Goal: Task Accomplishment & Management: Use online tool/utility

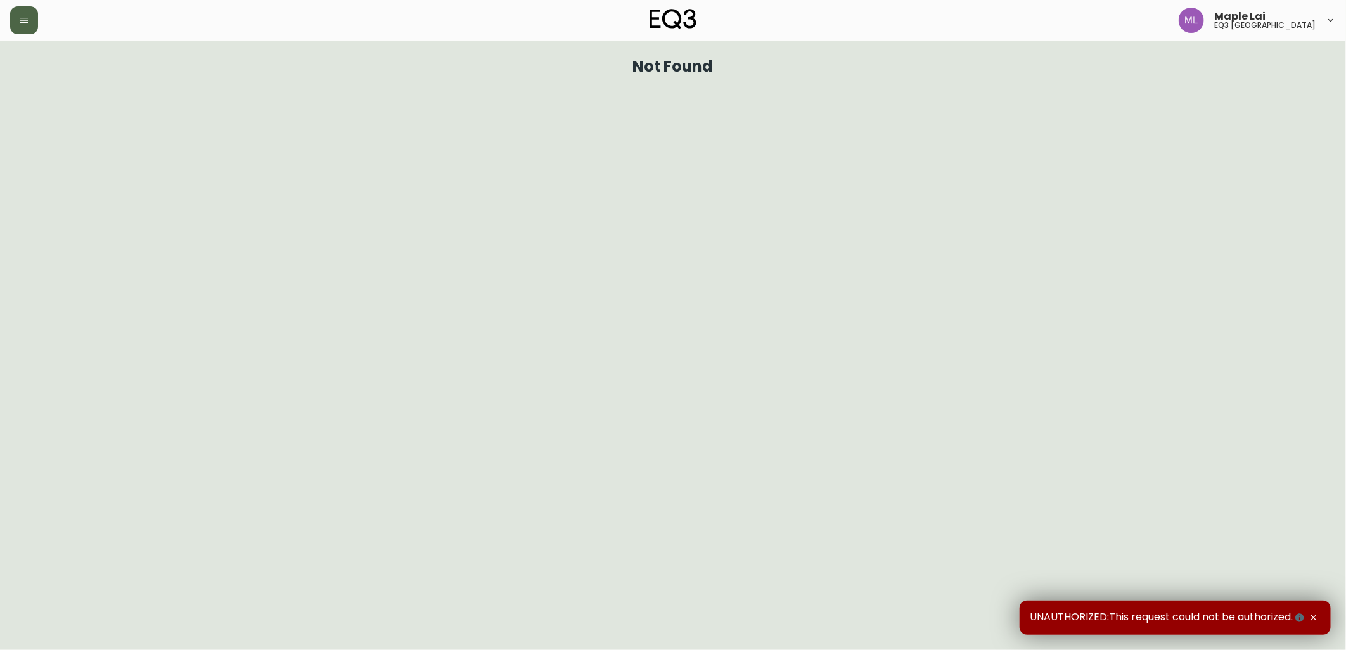
click at [35, 18] on button "button" at bounding box center [24, 20] width 28 height 28
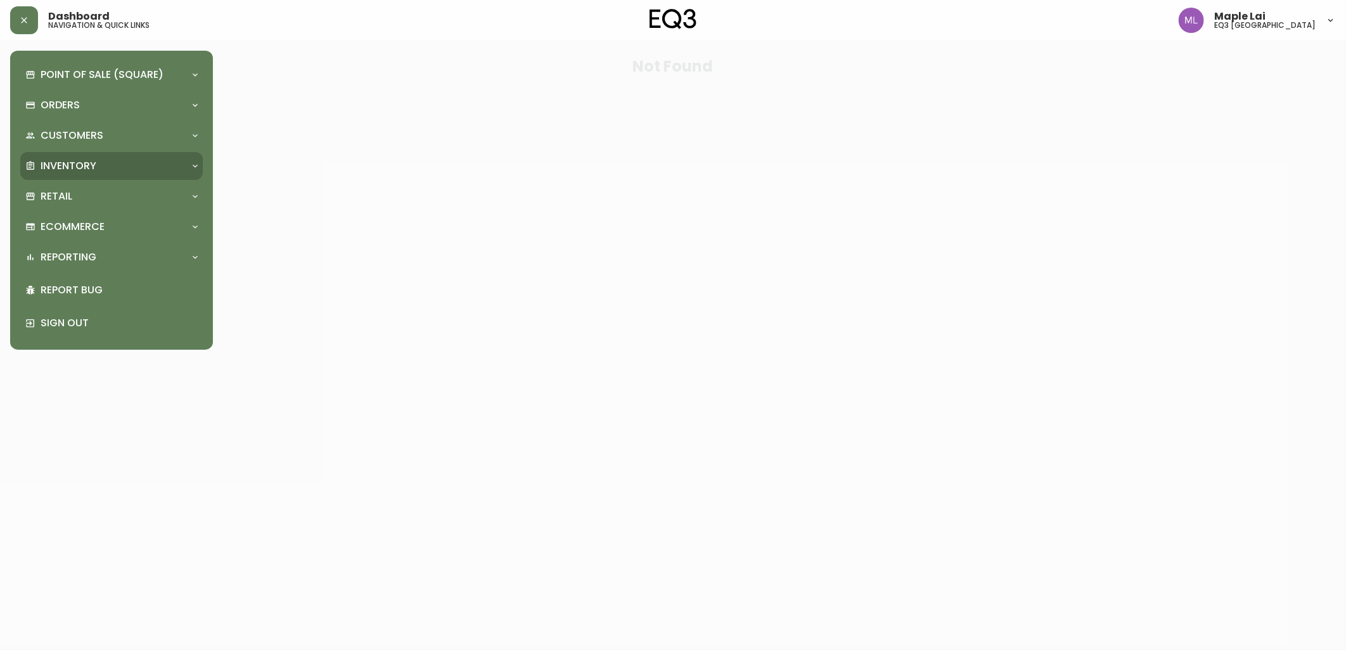
click at [103, 166] on div "Inventory" at bounding box center [105, 166] width 160 height 14
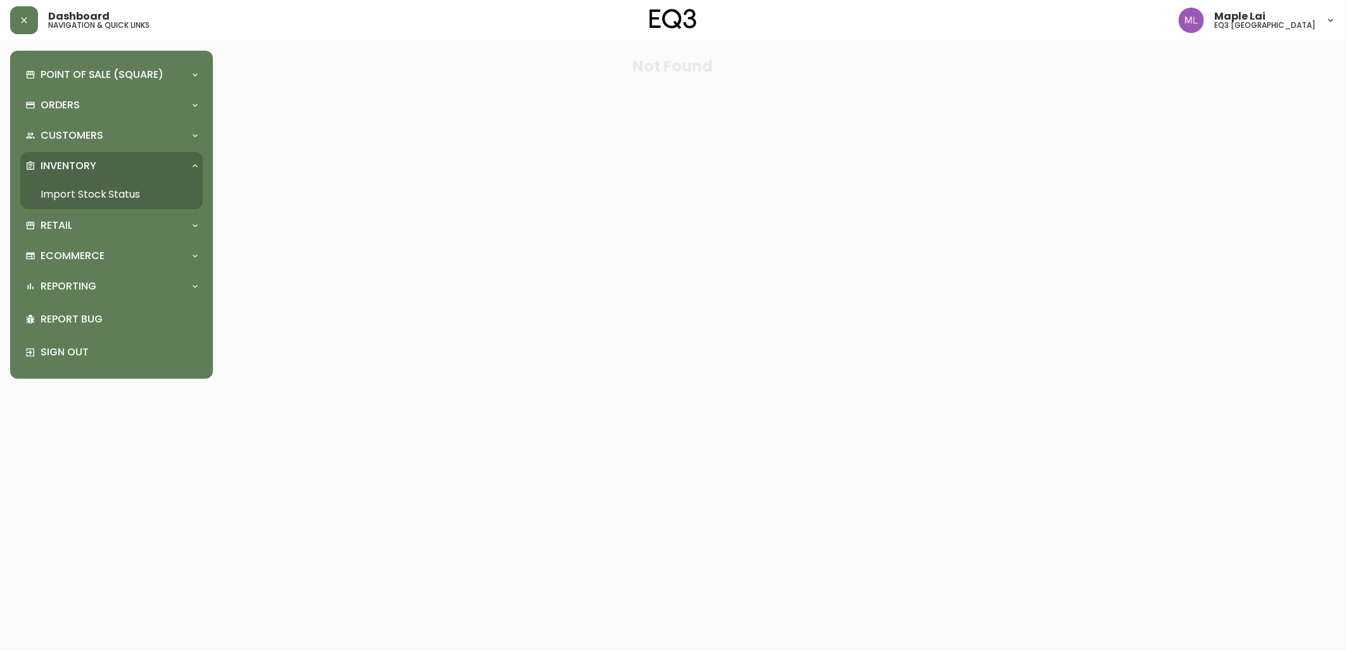
click at [99, 194] on link "Import Stock Status" at bounding box center [111, 194] width 182 height 29
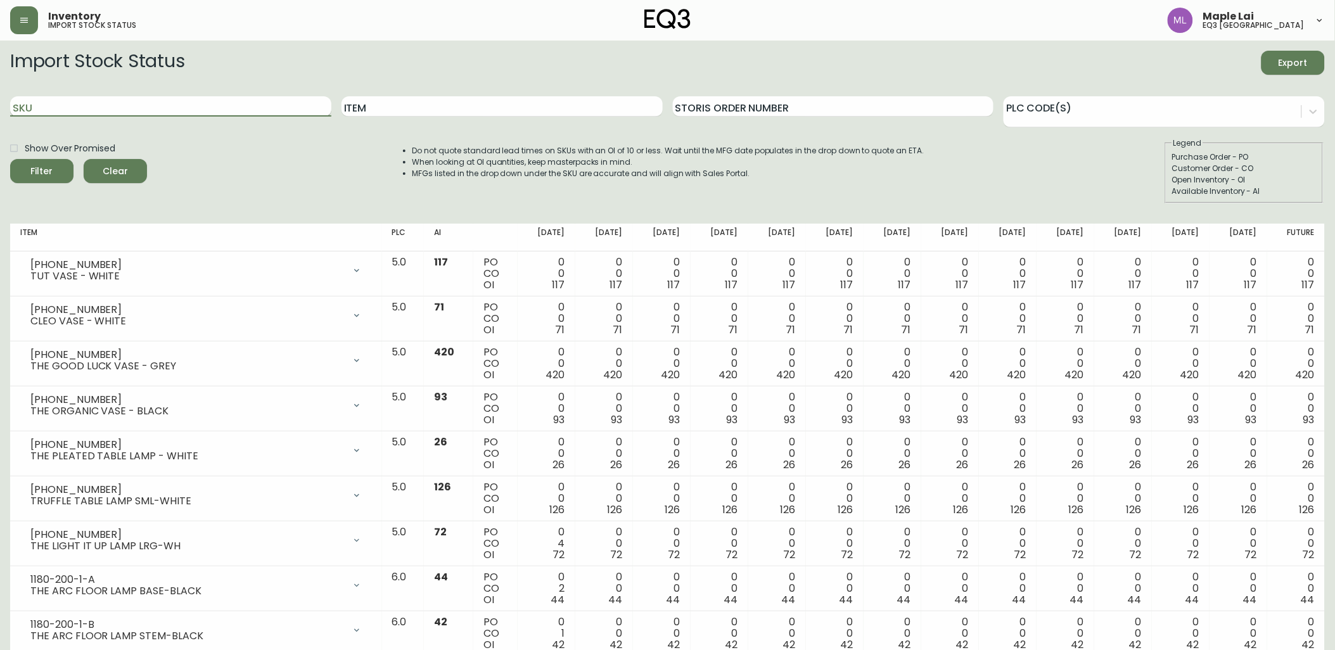
click at [169, 106] on input "SKU" at bounding box center [170, 106] width 321 height 20
paste input "3130-633-0"
type input "3130-633-0"
click at [10, 159] on button "Filter" at bounding box center [41, 171] width 63 height 24
